Goal: Task Accomplishment & Management: Use online tool/utility

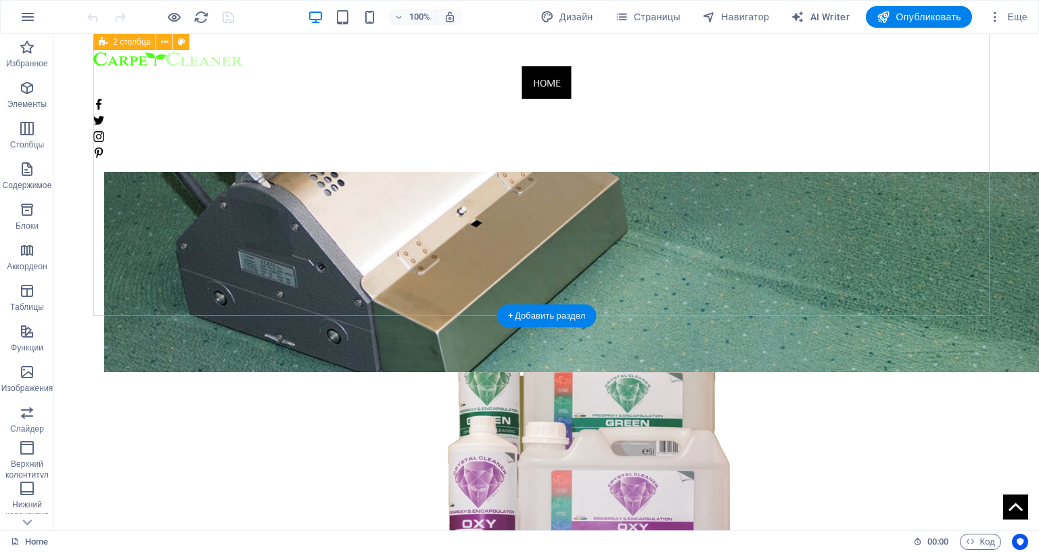
scroll to position [1286, 0]
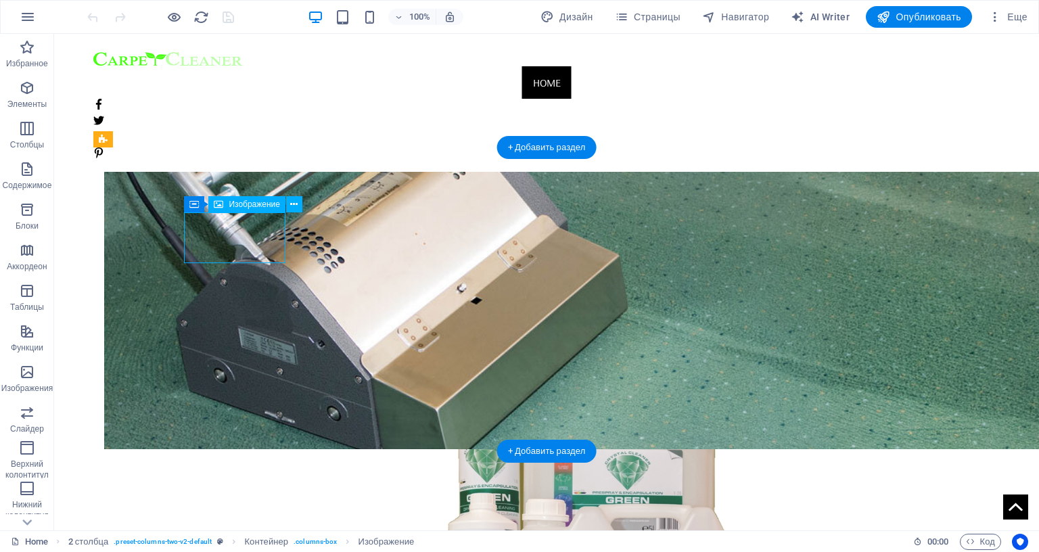
select select "%"
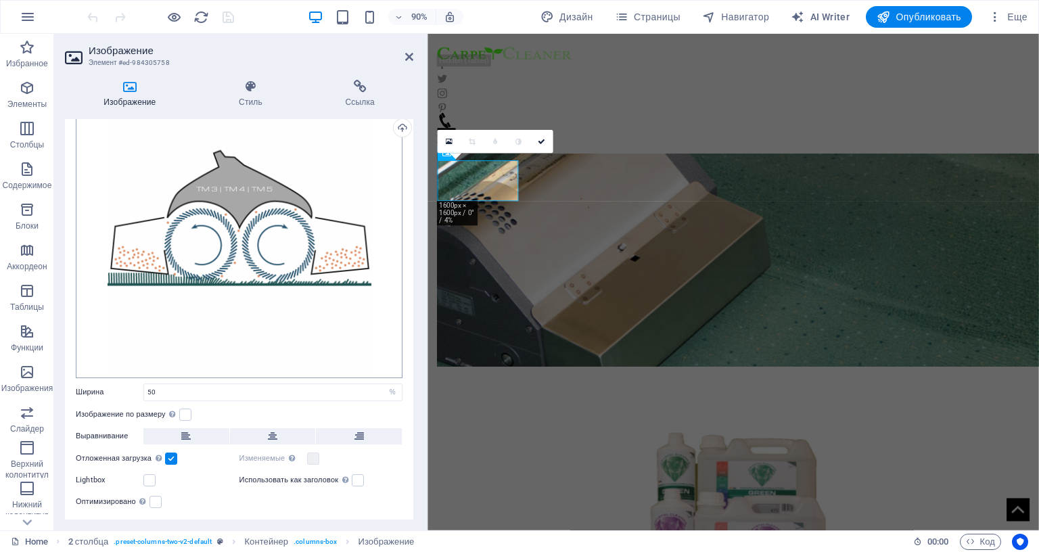
scroll to position [161, 0]
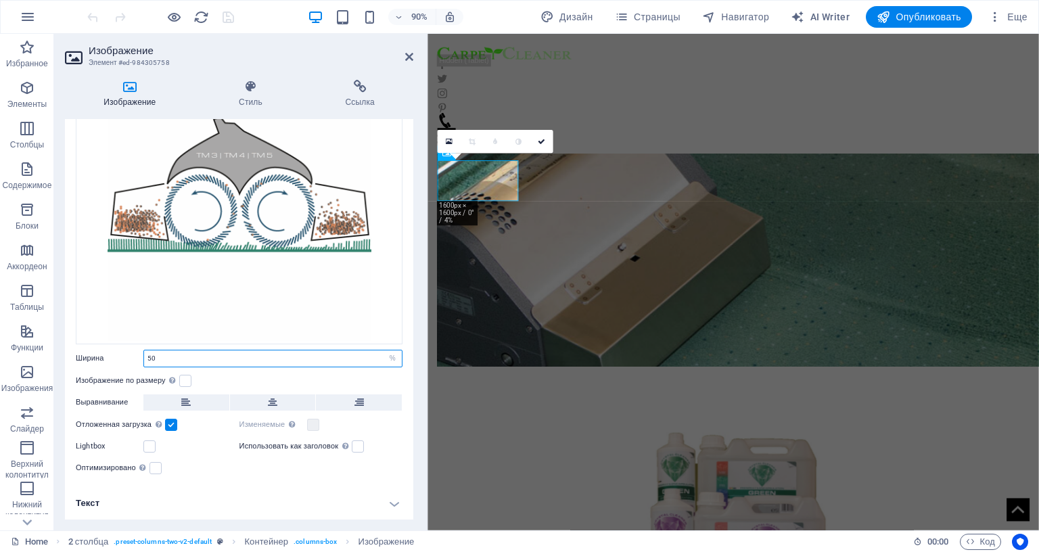
click at [173, 351] on input "50" at bounding box center [273, 359] width 258 height 16
click at [150, 351] on input "50" at bounding box center [273, 359] width 258 height 16
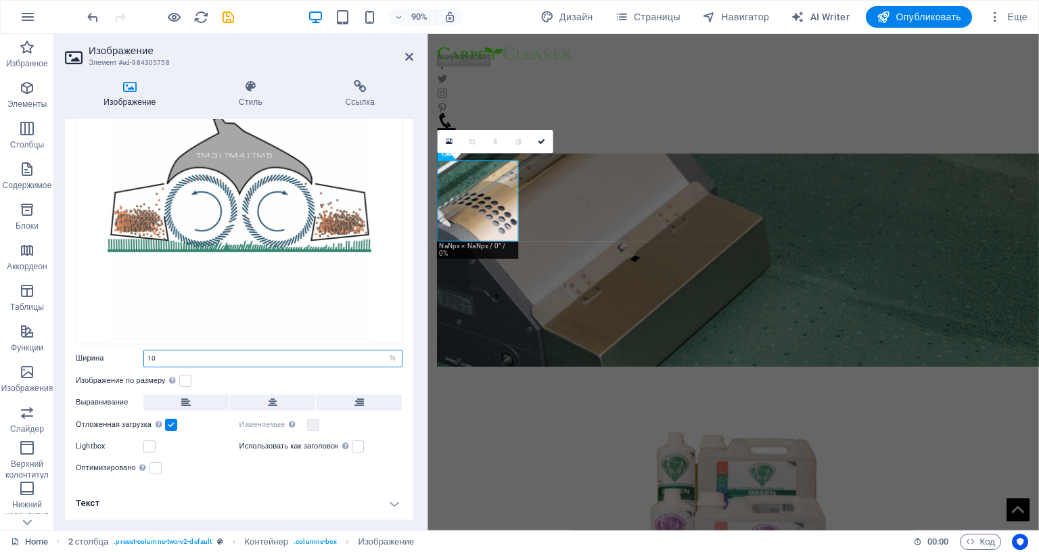
type input "1"
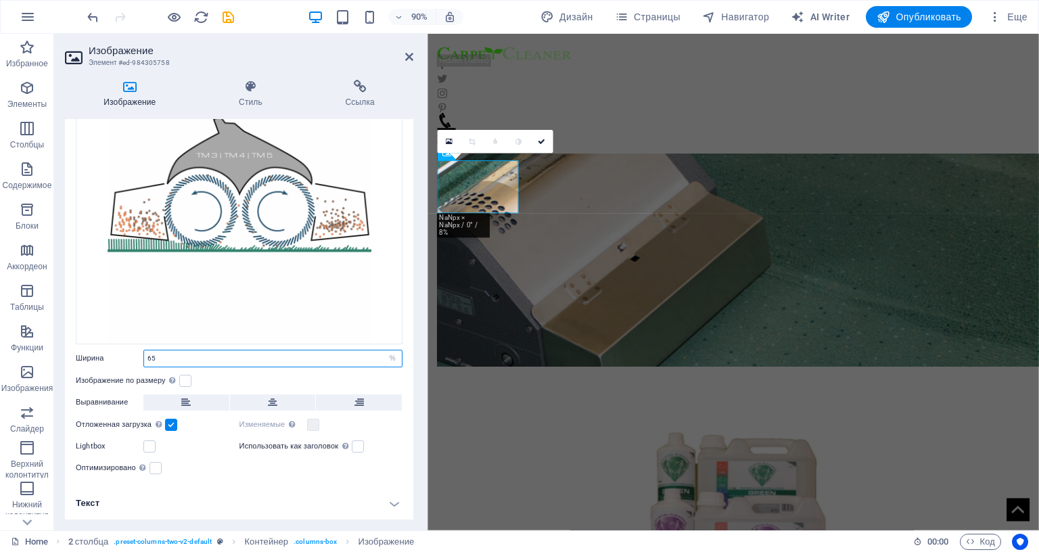
type input "65"
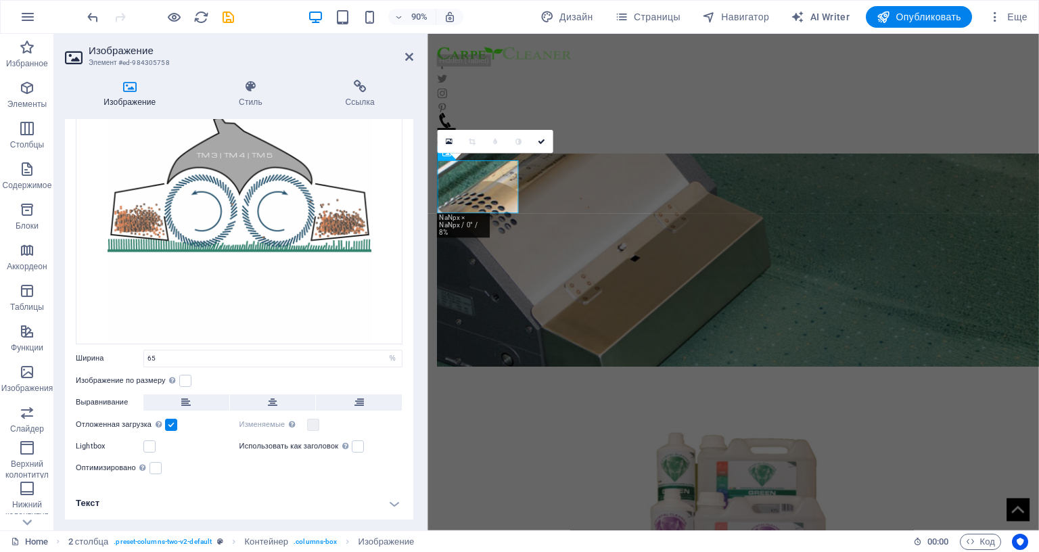
click at [380, 439] on div "Использовать как заголовок Изображение будет заключено в тег заголовка H1. Можн…" at bounding box center [322, 447] width 164 height 16
click at [404, 57] on header "Изображение Элемент #ed-984305758" at bounding box center [239, 51] width 349 height 35
click at [406, 56] on header "Изображение Элемент #ed-984305758" at bounding box center [239, 51] width 349 height 35
click at [409, 53] on icon at bounding box center [409, 56] width 8 height 11
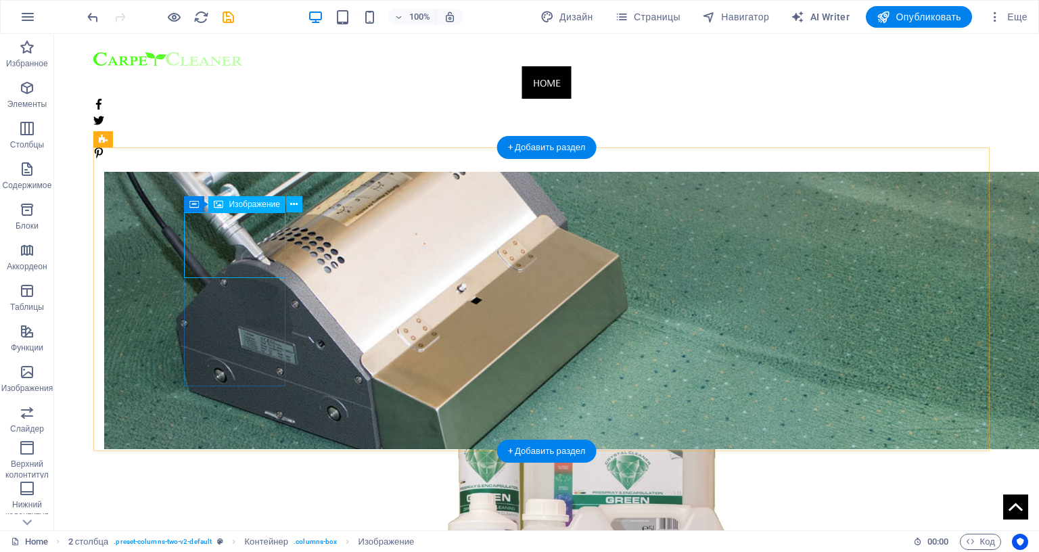
select select "%"
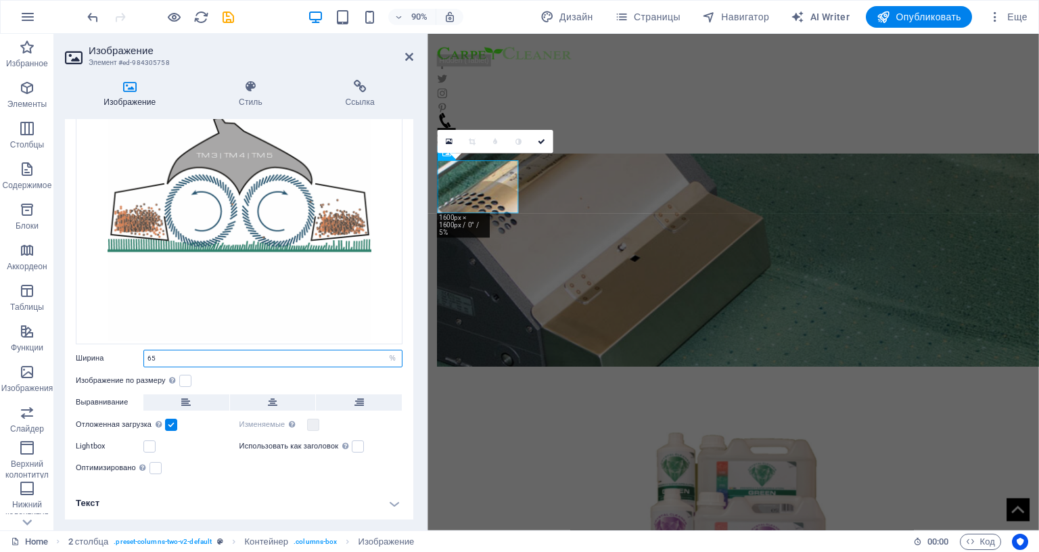
click at [165, 351] on input "65" at bounding box center [273, 359] width 258 height 16
type input "6"
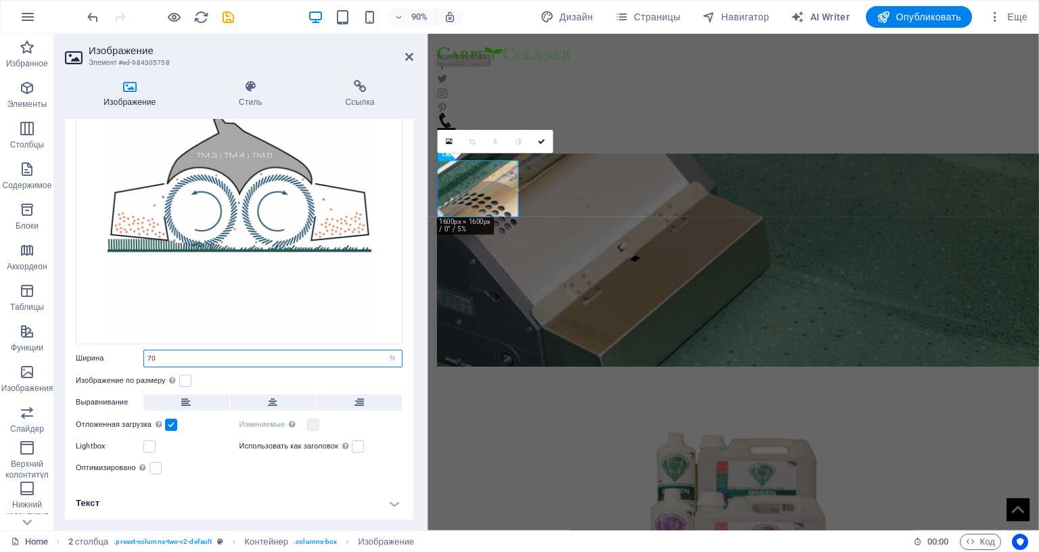
type input "70"
click at [219, 373] on div "Изображение по размеру Автоматически подстраивать изображение под фиксированную…" at bounding box center [239, 381] width 327 height 16
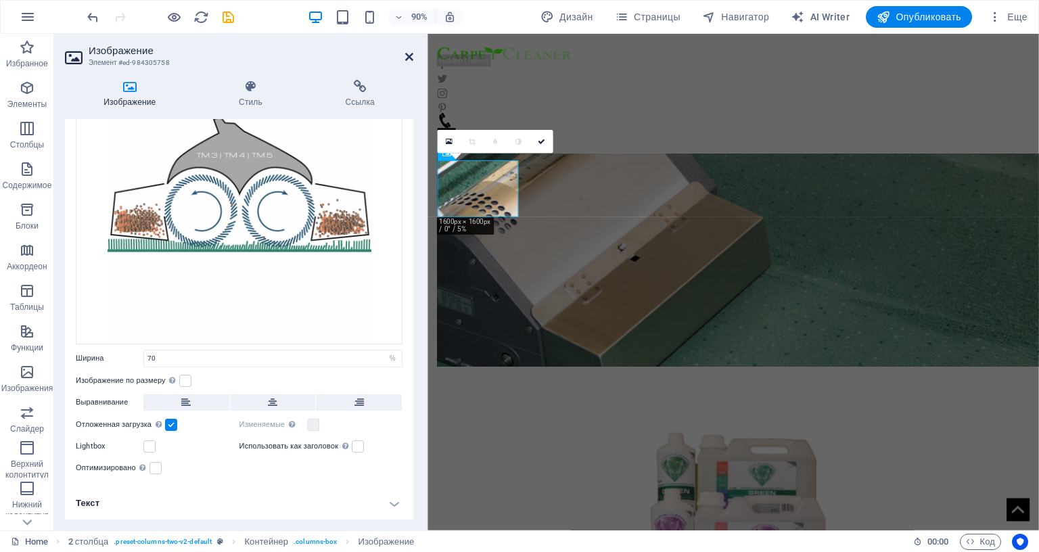
click at [409, 56] on icon at bounding box center [409, 56] width 8 height 11
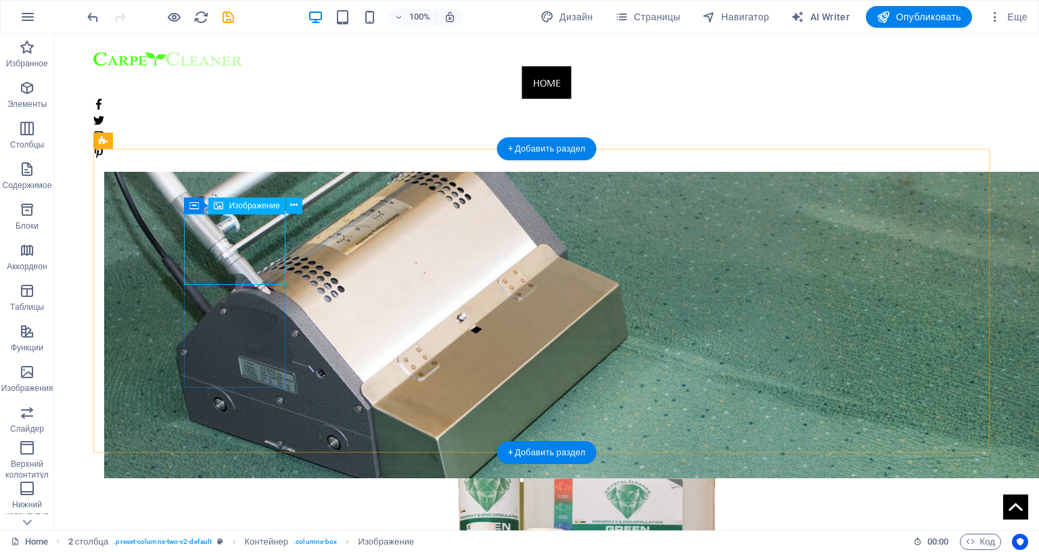
scroll to position [1150, 0]
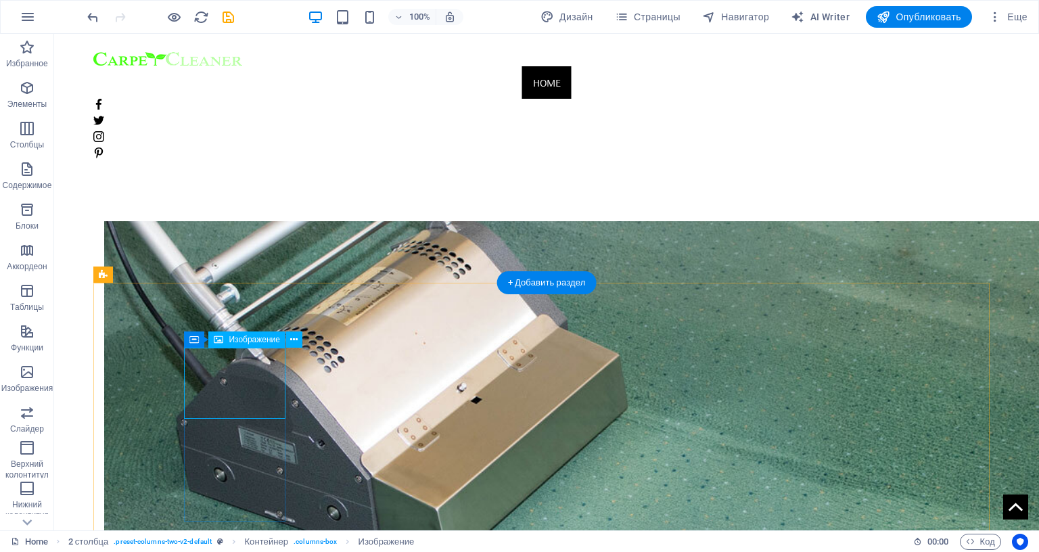
click at [242, 339] on span "Изображение" at bounding box center [254, 340] width 51 height 8
click at [239, 340] on span "Изображение" at bounding box center [254, 340] width 51 height 8
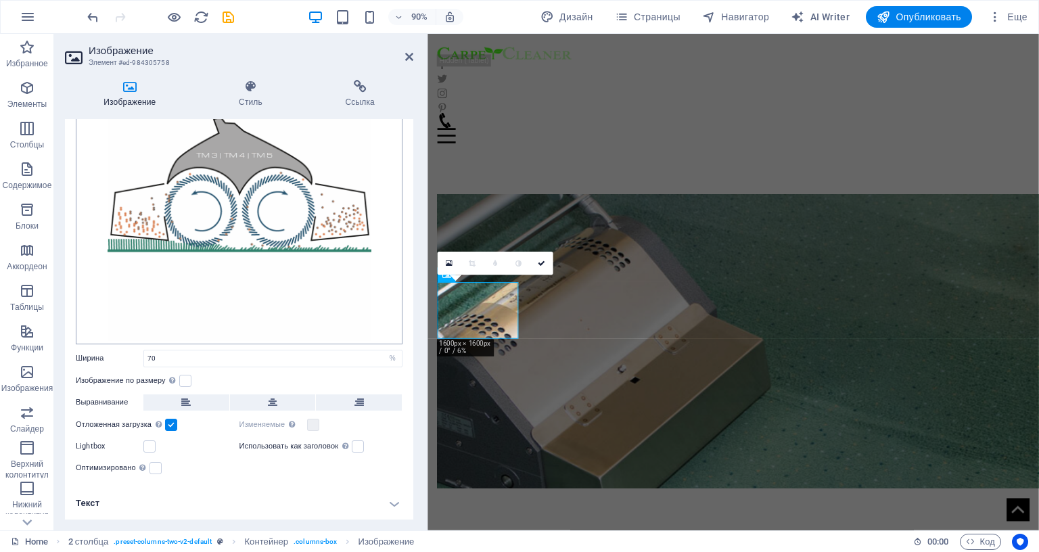
scroll to position [161, 0]
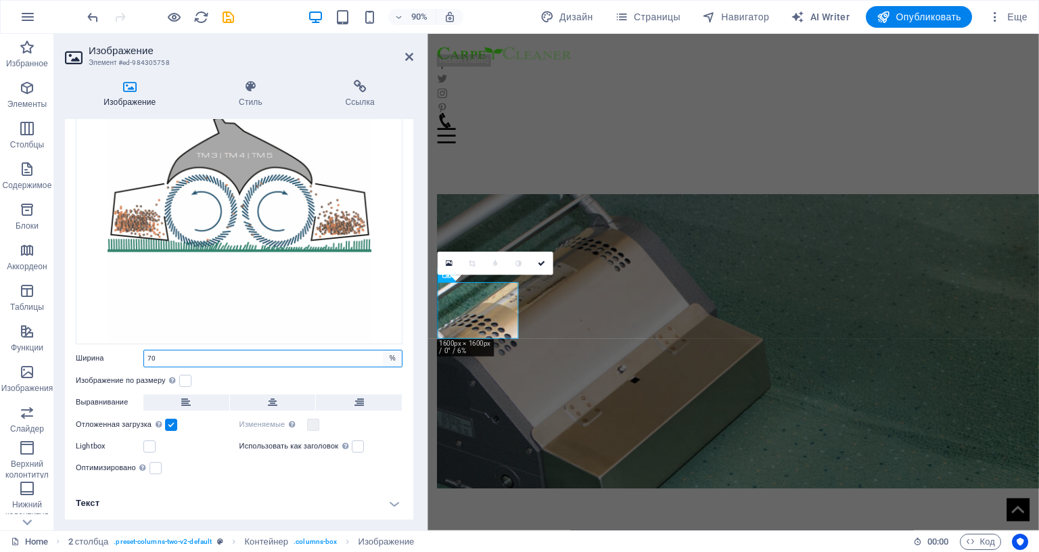
click at [393, 351] on select "По умолчанию автоматически px rem % em vh vw" at bounding box center [392, 359] width 19 height 16
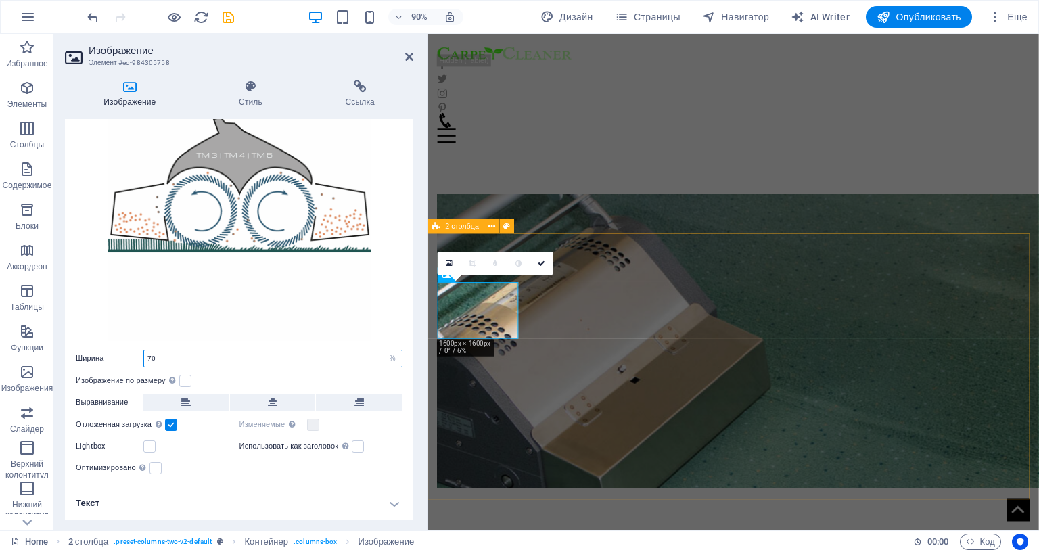
select select "px"
click at [383, 351] on select "По умолчанию автоматически px rem % em vh vw" at bounding box center [392, 359] width 19 height 16
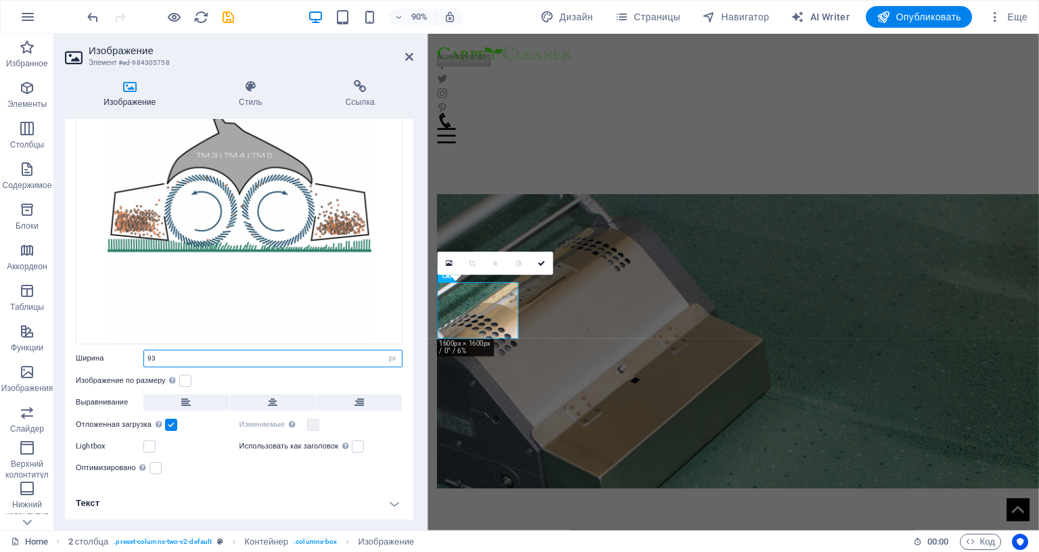
click at [160, 351] on input "93" at bounding box center [273, 359] width 258 height 16
type input "9"
click at [160, 351] on input "100" at bounding box center [273, 359] width 258 height 16
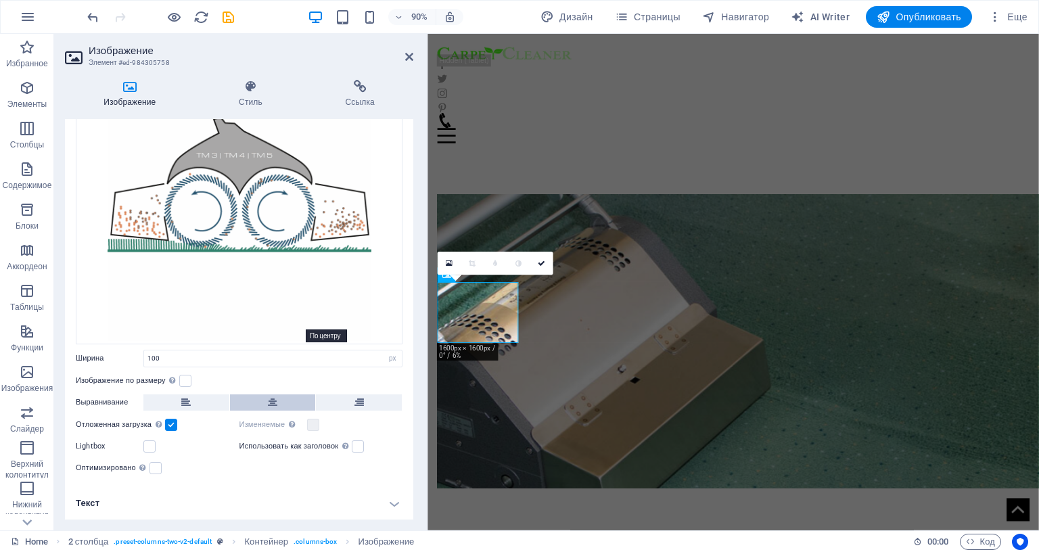
click at [263, 395] on button at bounding box center [273, 403] width 86 height 16
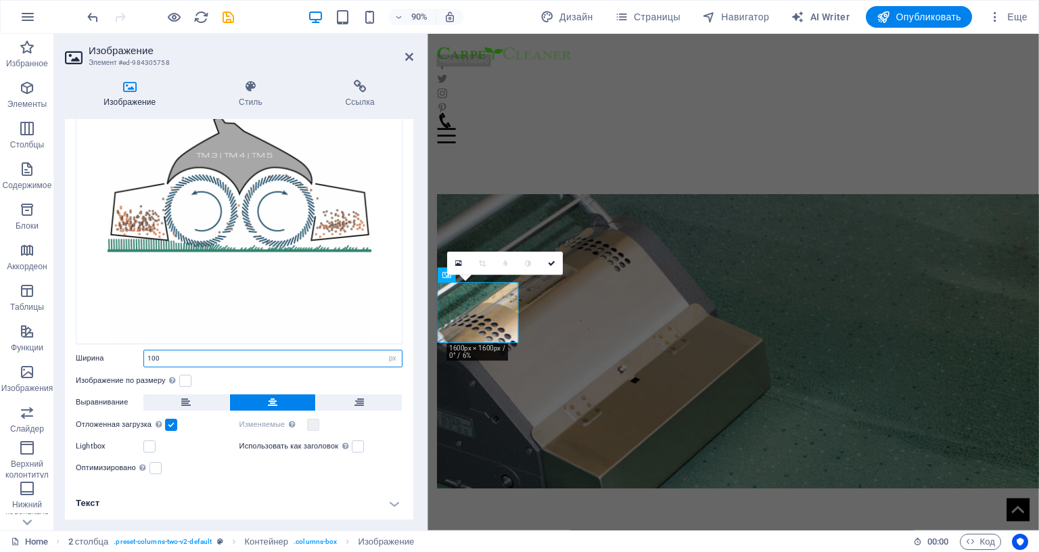
click at [162, 351] on input "100" at bounding box center [273, 359] width 258 height 16
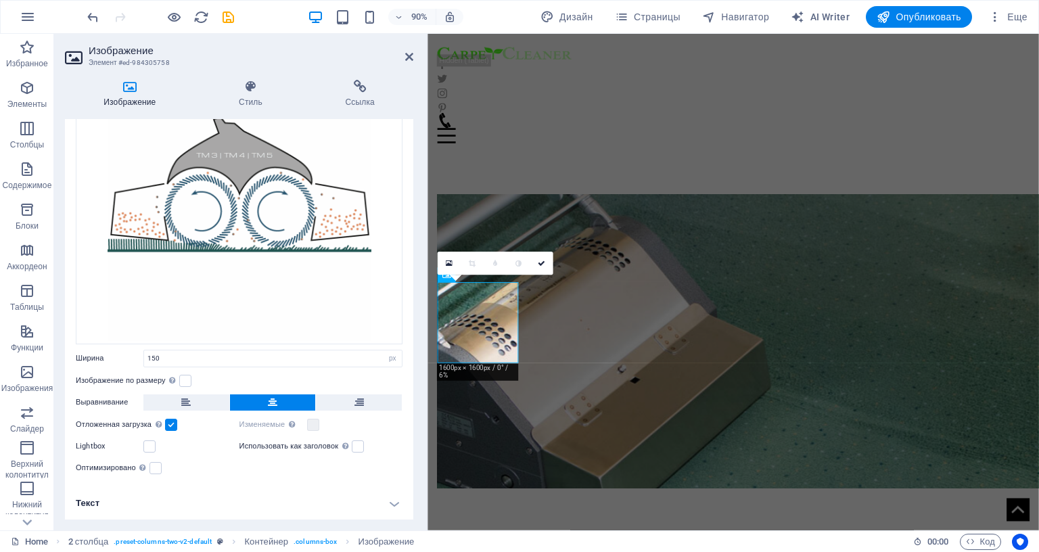
click at [275, 373] on div "Изображение по размеру Автоматически подстраивать изображение под фиксированную…" at bounding box center [239, 381] width 327 height 16
click at [154, 351] on input "150" at bounding box center [273, 359] width 258 height 16
type input "170"
click at [311, 373] on div "Изображение по размеру Автоматически подстраивать изображение под фиксированную…" at bounding box center [239, 381] width 327 height 16
click at [411, 56] on icon at bounding box center [409, 56] width 8 height 11
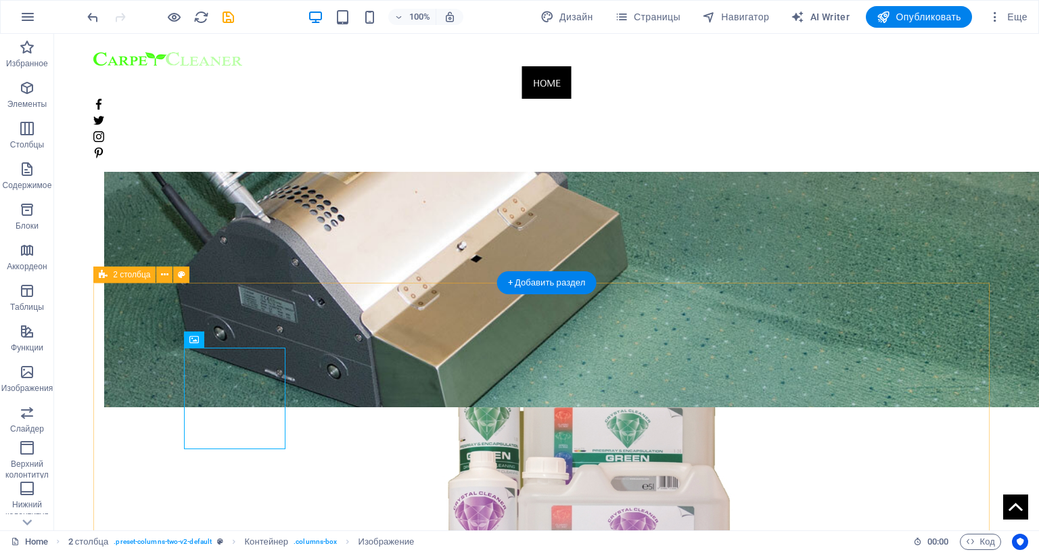
scroll to position [1353, 0]
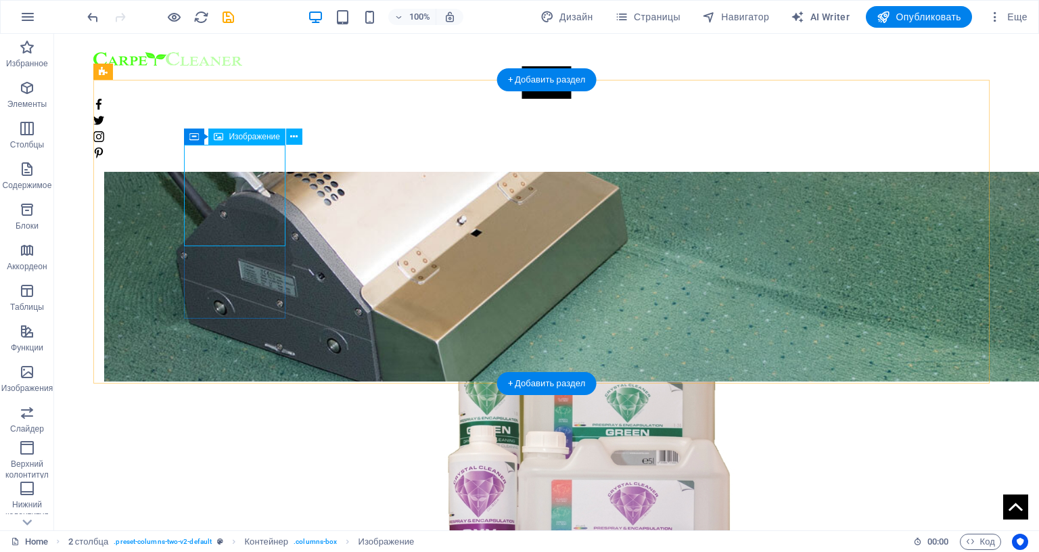
select select "px"
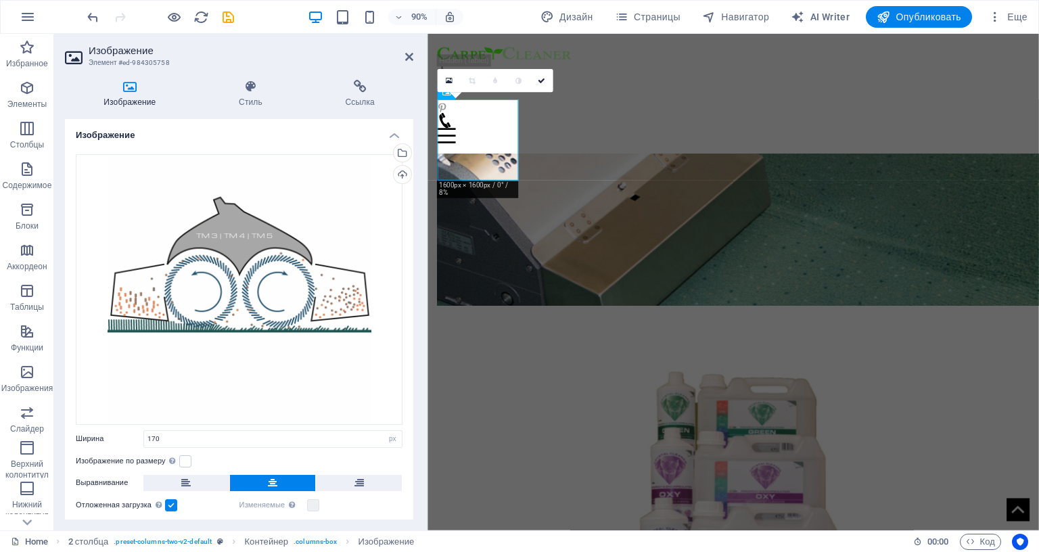
scroll to position [161, 0]
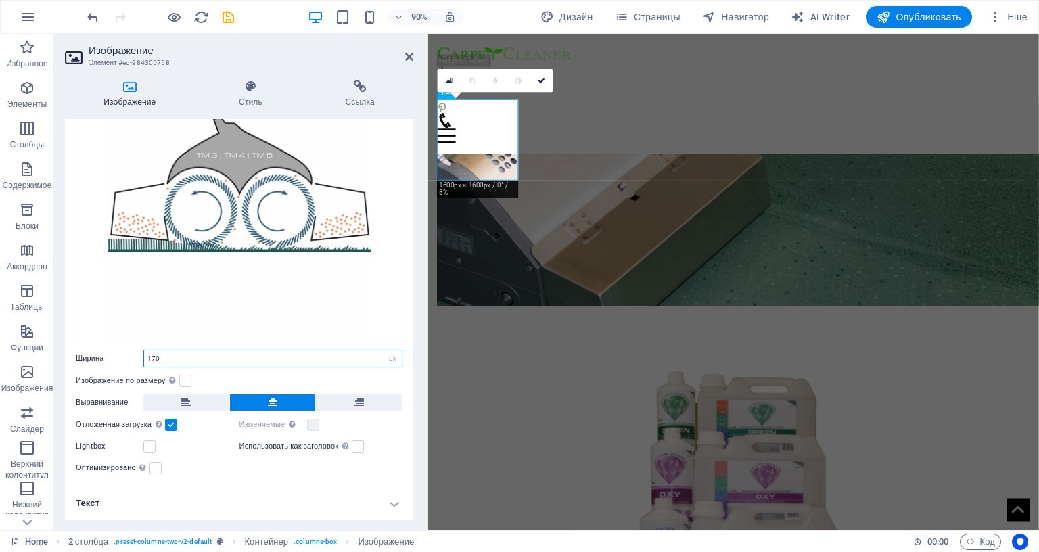
click at [155, 351] on input "170" at bounding box center [273, 359] width 258 height 16
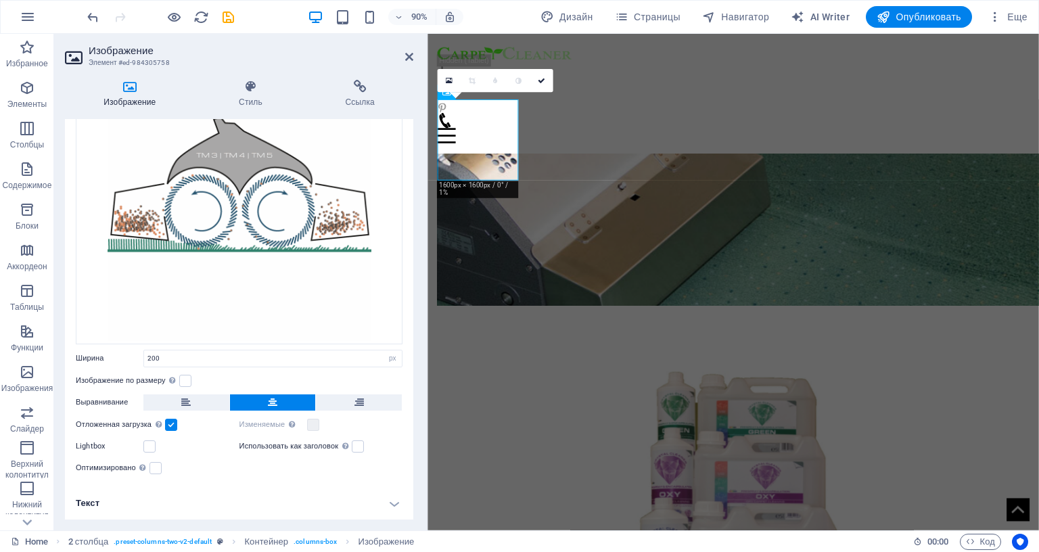
click at [234, 373] on div "Изображение по размеру Автоматически подстраивать изображение под фиксированную…" at bounding box center [239, 381] width 327 height 16
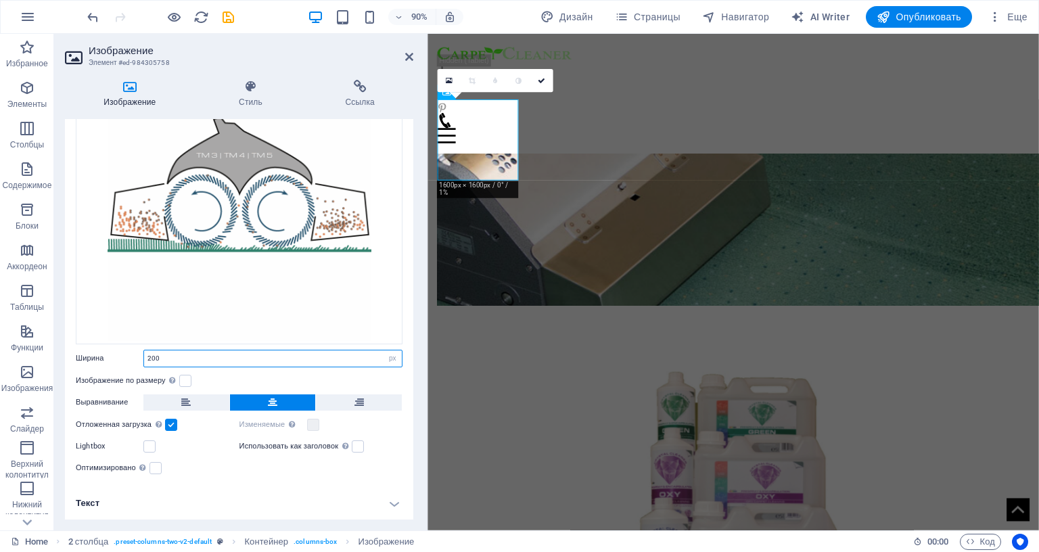
click at [154, 351] on input "200" at bounding box center [273, 359] width 258 height 16
type input "1400"
click at [250, 373] on div "Изображение по размеру Автоматически подстраивать изображение под фиксированную…" at bounding box center [239, 381] width 327 height 16
click at [406, 51] on icon at bounding box center [409, 56] width 8 height 11
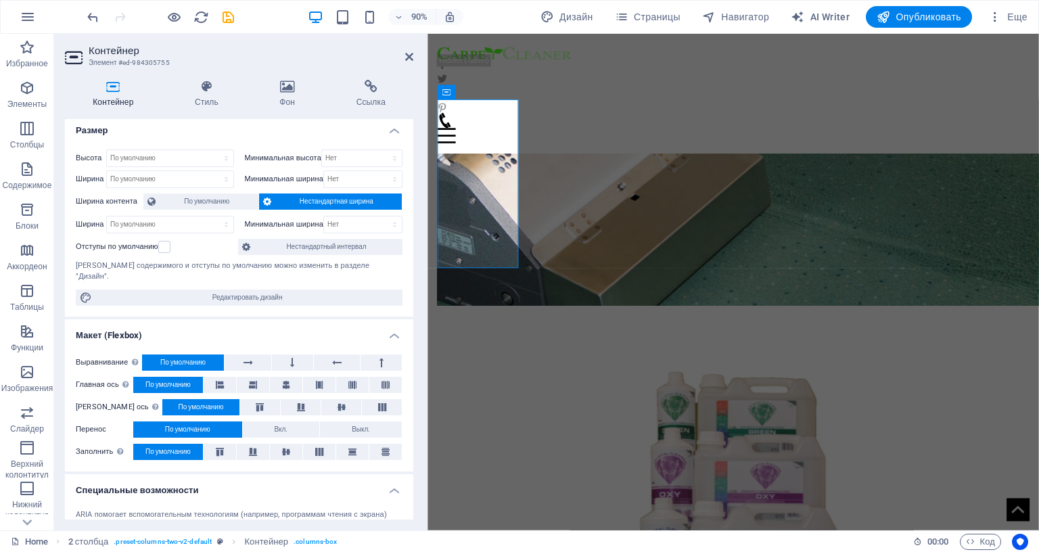
scroll to position [0, 0]
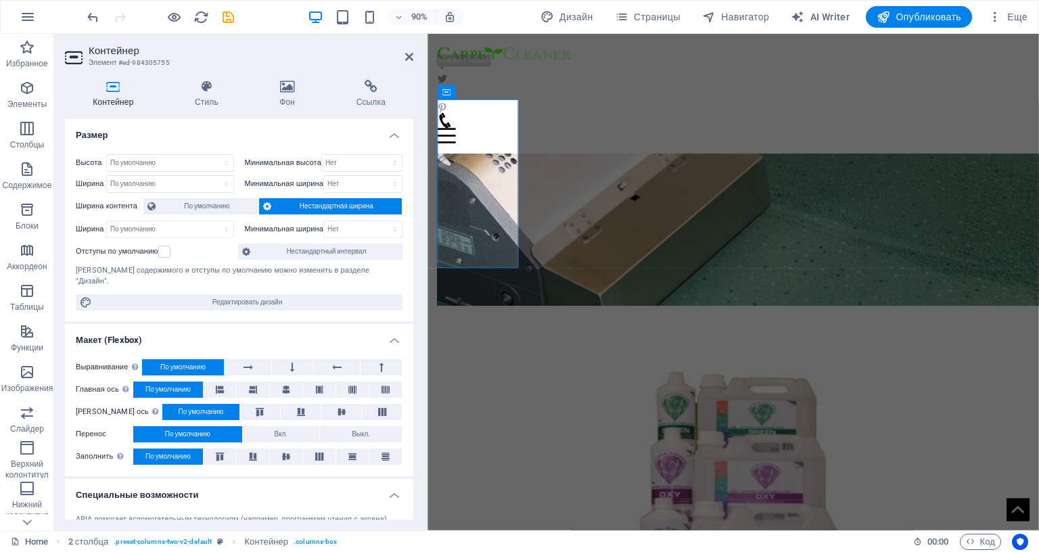
click at [417, 47] on aside "Контейнер Элемент #ed-984305755 Контейнер Стиль Фон Ссылка Размер Высота По умо…" at bounding box center [241, 282] width 374 height 497
click at [410, 52] on icon at bounding box center [409, 56] width 8 height 11
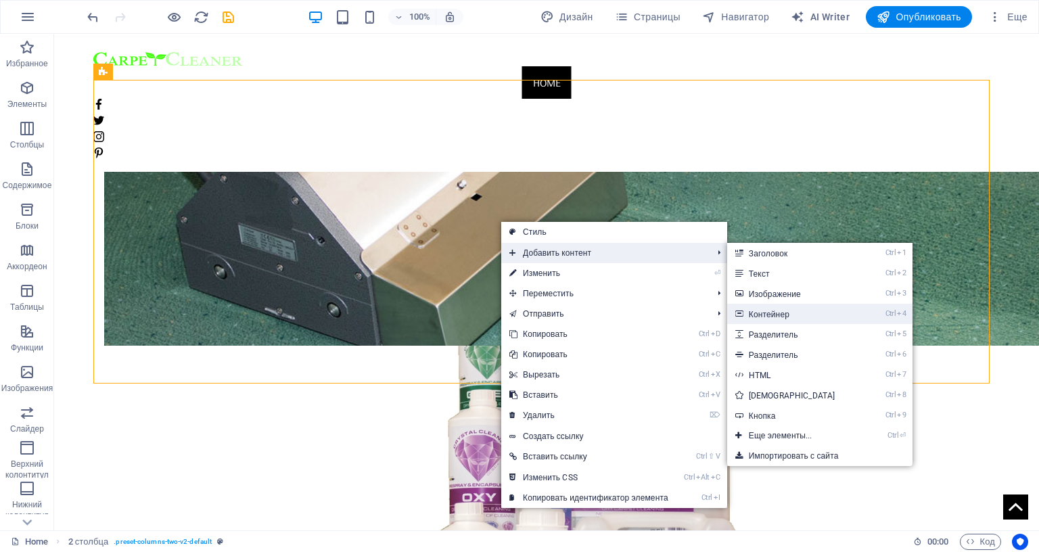
click at [797, 308] on link "Ctrl 4 Контейнер" at bounding box center [794, 314] width 135 height 20
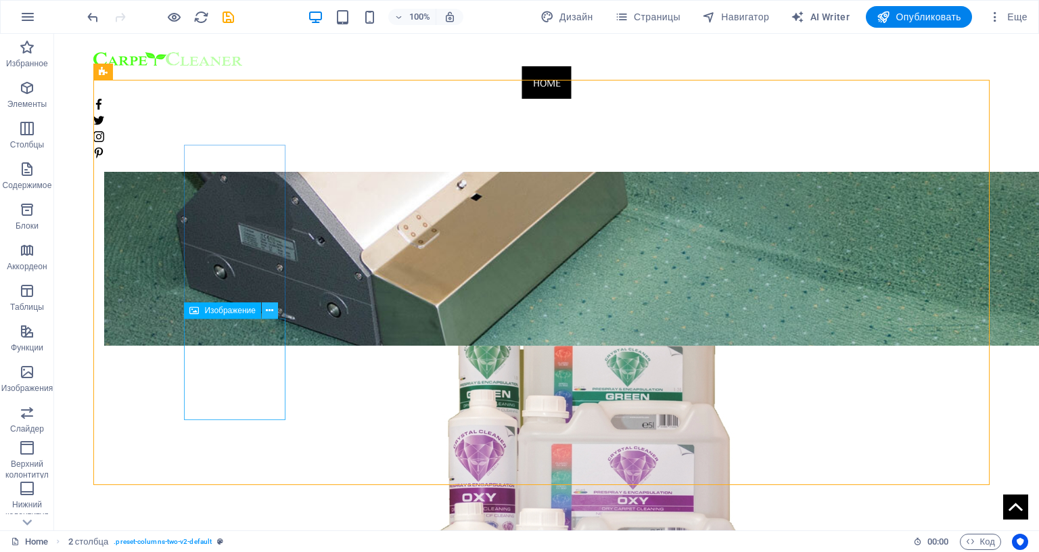
click at [271, 310] on icon at bounding box center [269, 311] width 7 height 14
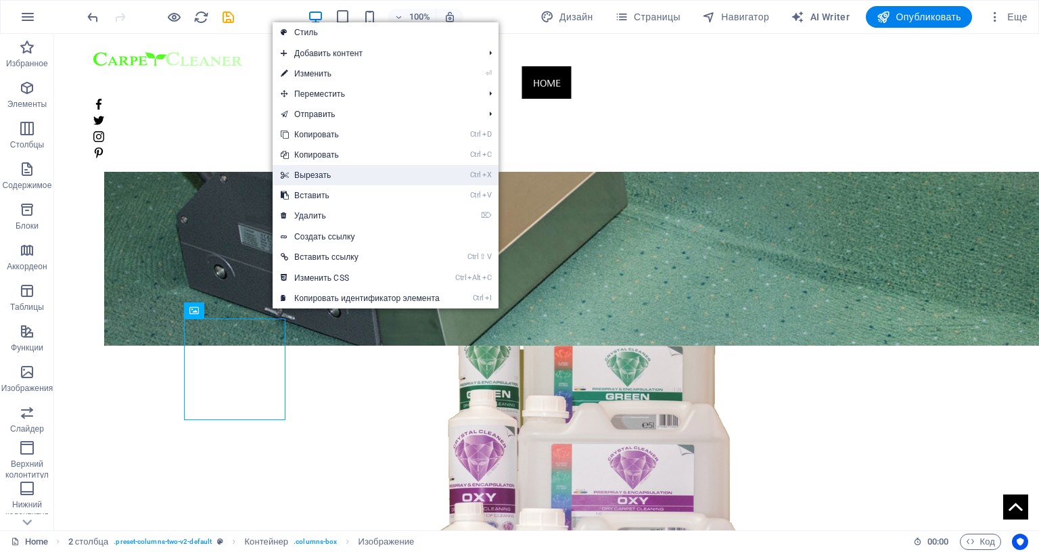
click at [334, 170] on link "Ctrl X Вырезать" at bounding box center [360, 175] width 175 height 20
